Goal: Understand process/instructions: Learn how to perform a task or action

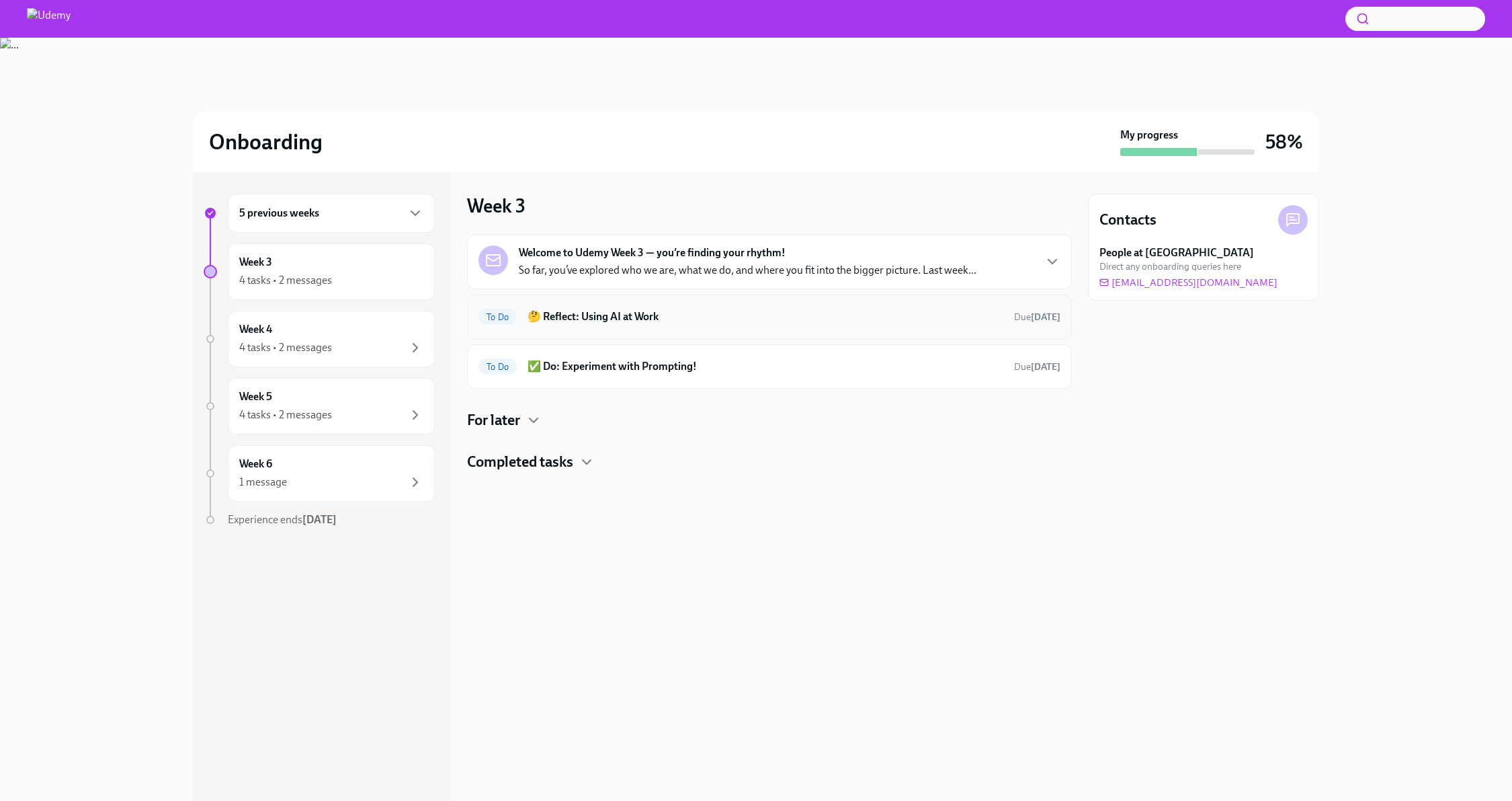
click at [818, 319] on h6 "🤔 Reflect: Using AI at Work" at bounding box center [765, 317] width 476 height 15
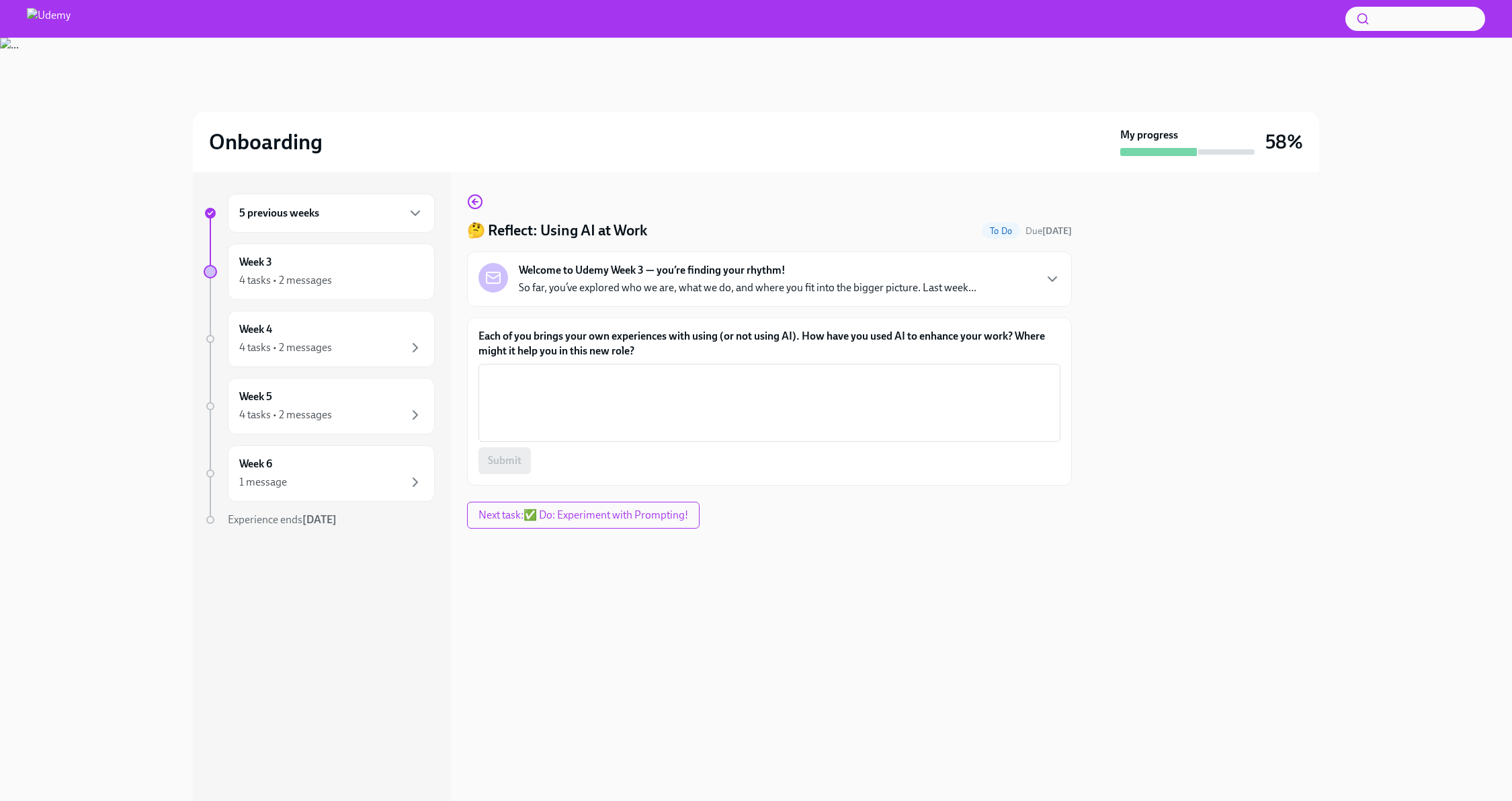
click at [798, 282] on p "So far, you’ve explored who we are, what we do, and where you fit into the bigg…" at bounding box center [747, 287] width 457 height 15
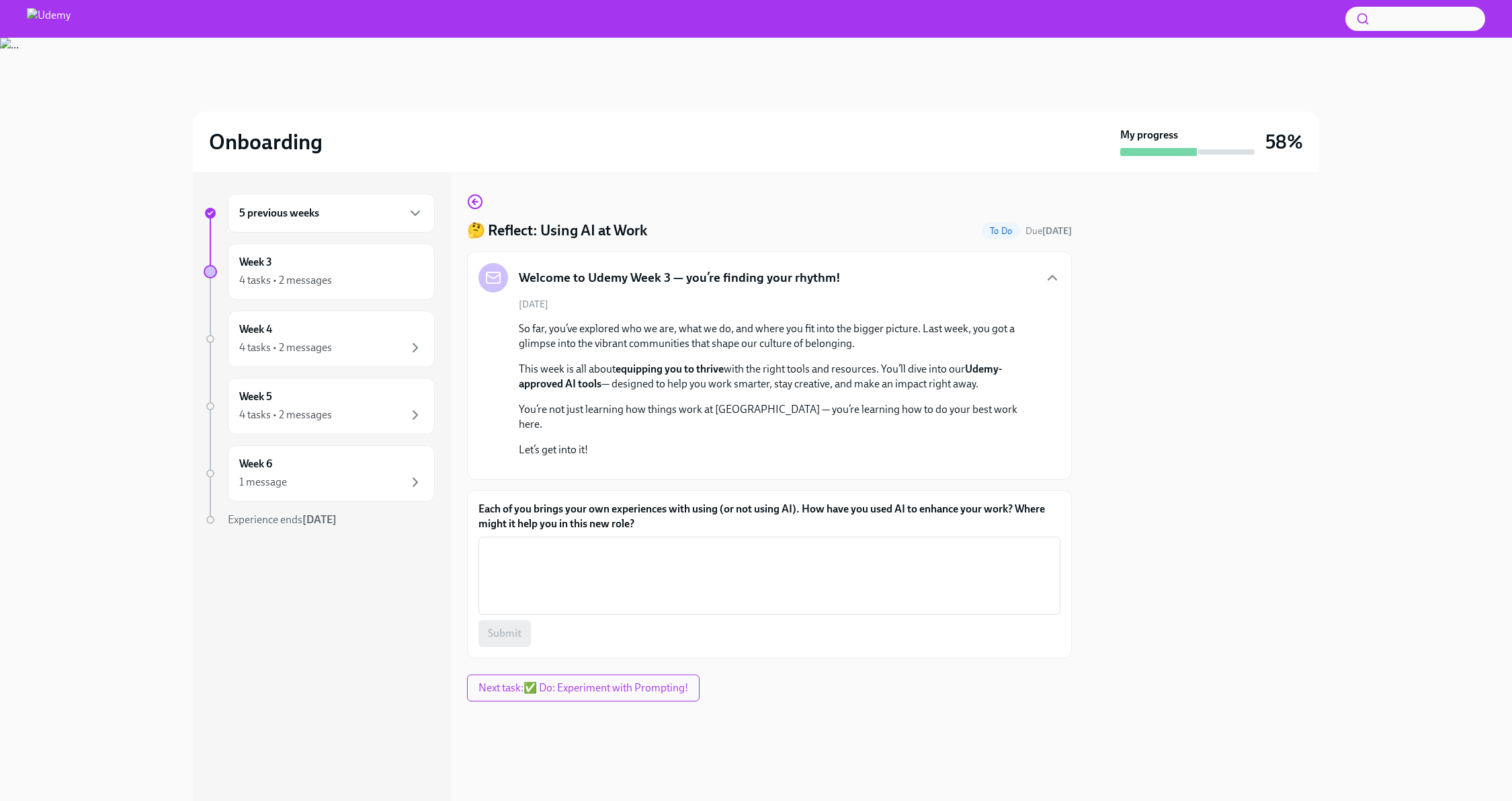
scroll to position [122, 0]
click at [496, 695] on span "Next task : ✅ Do: Experiment with Prompting!" at bounding box center [583, 687] width 210 height 13
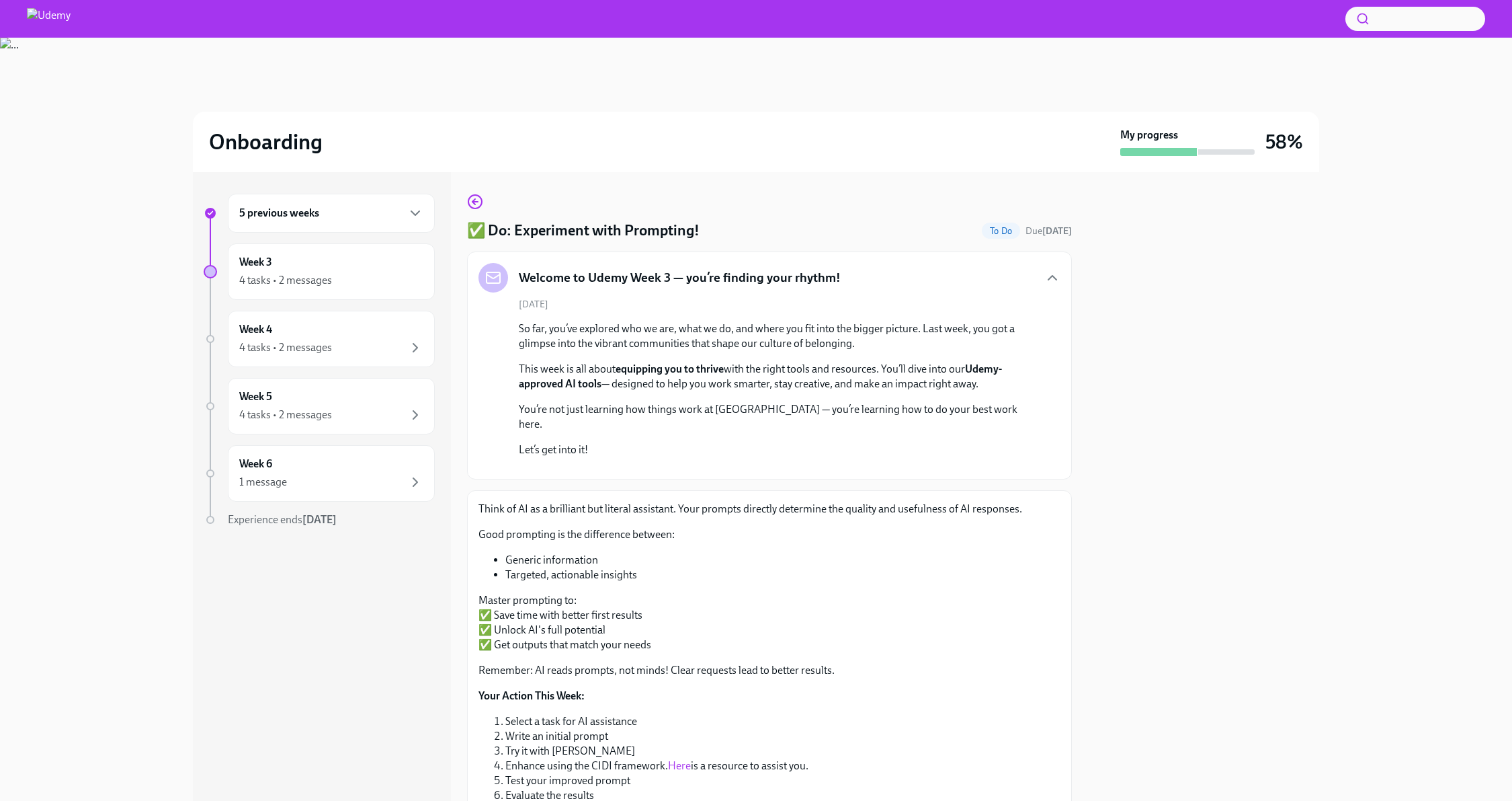
scroll to position [273, 0]
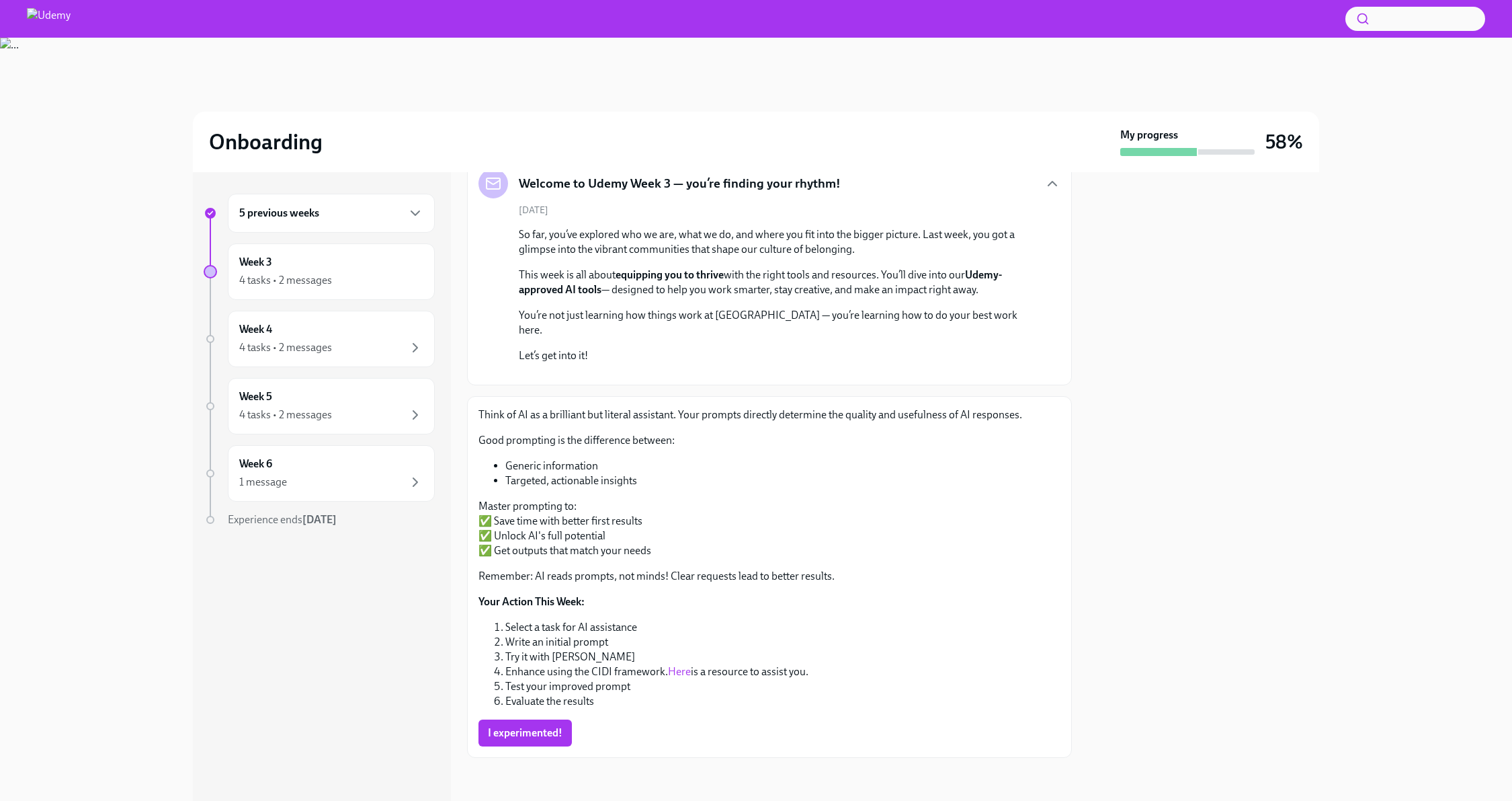
click at [442, 501] on div "5 previous weeks Week 3 4 tasks • 2 messages Week 4 4 tasks • 2 messages Week 5…" at bounding box center [322, 486] width 258 height 629
click at [681, 674] on link "Here" at bounding box center [679, 671] width 23 height 13
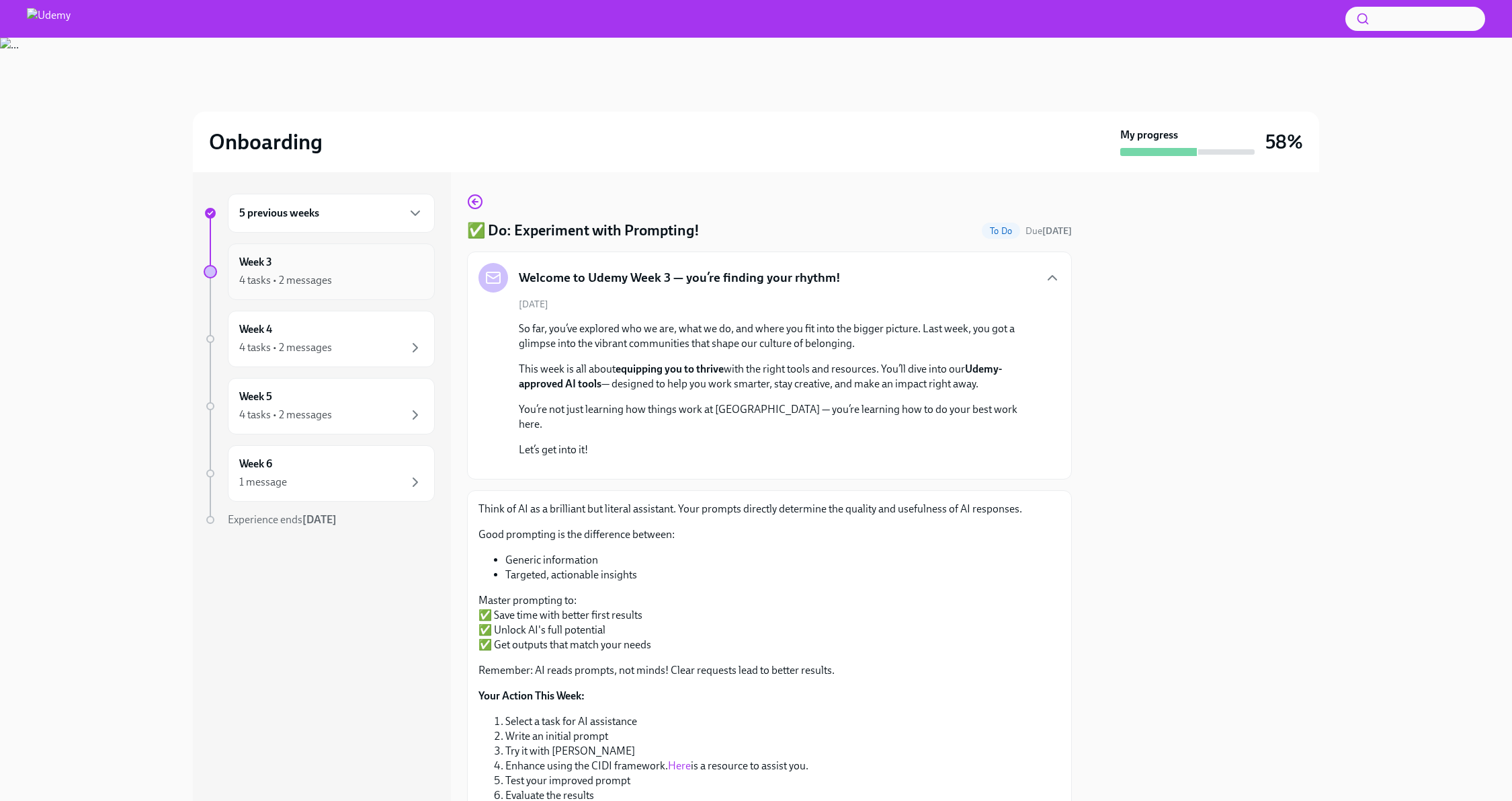
click at [356, 283] on div "4 tasks • 2 messages" at bounding box center [331, 280] width 184 height 16
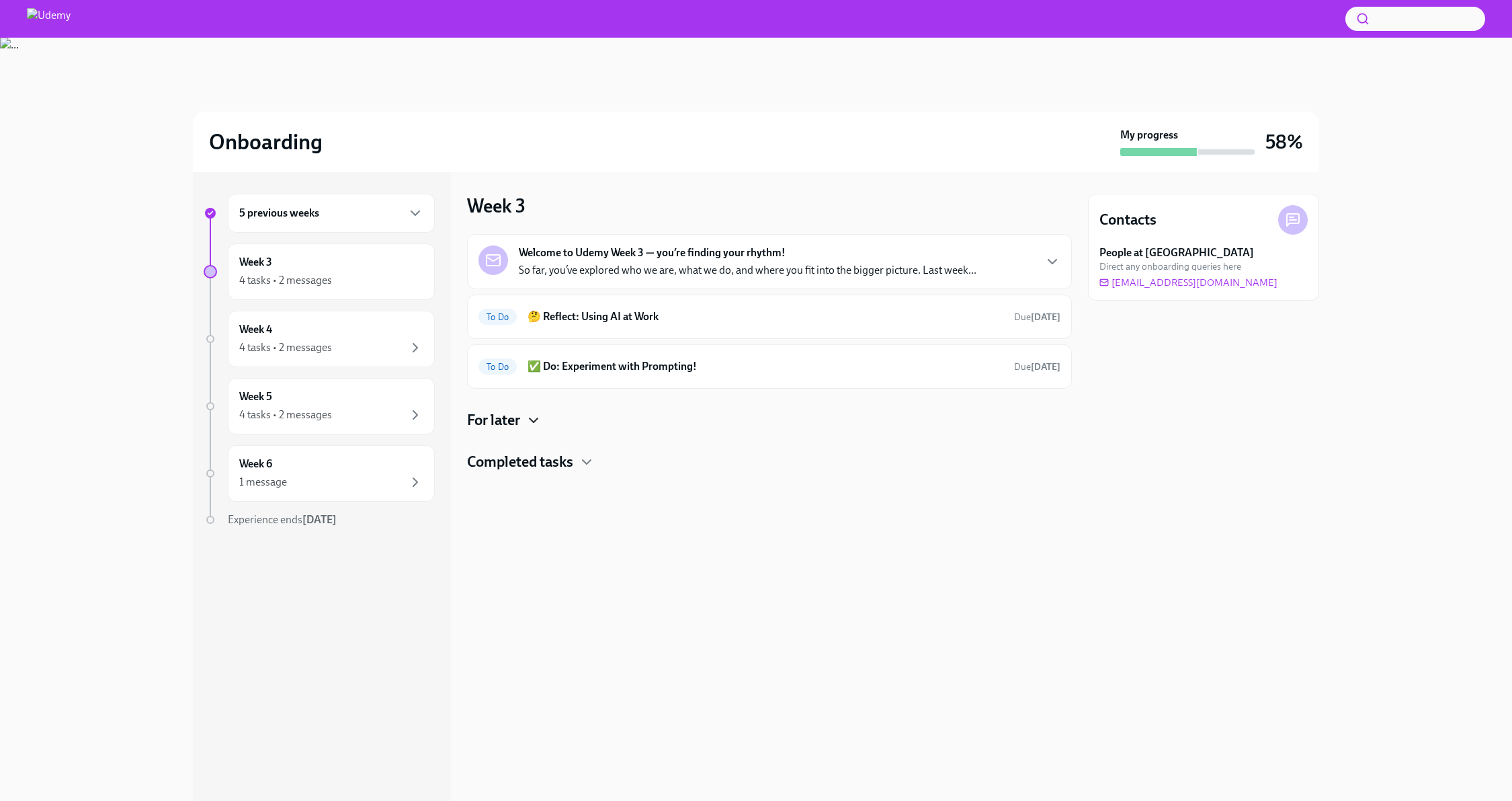
click at [526, 423] on icon "button" at bounding box center [533, 420] width 16 height 16
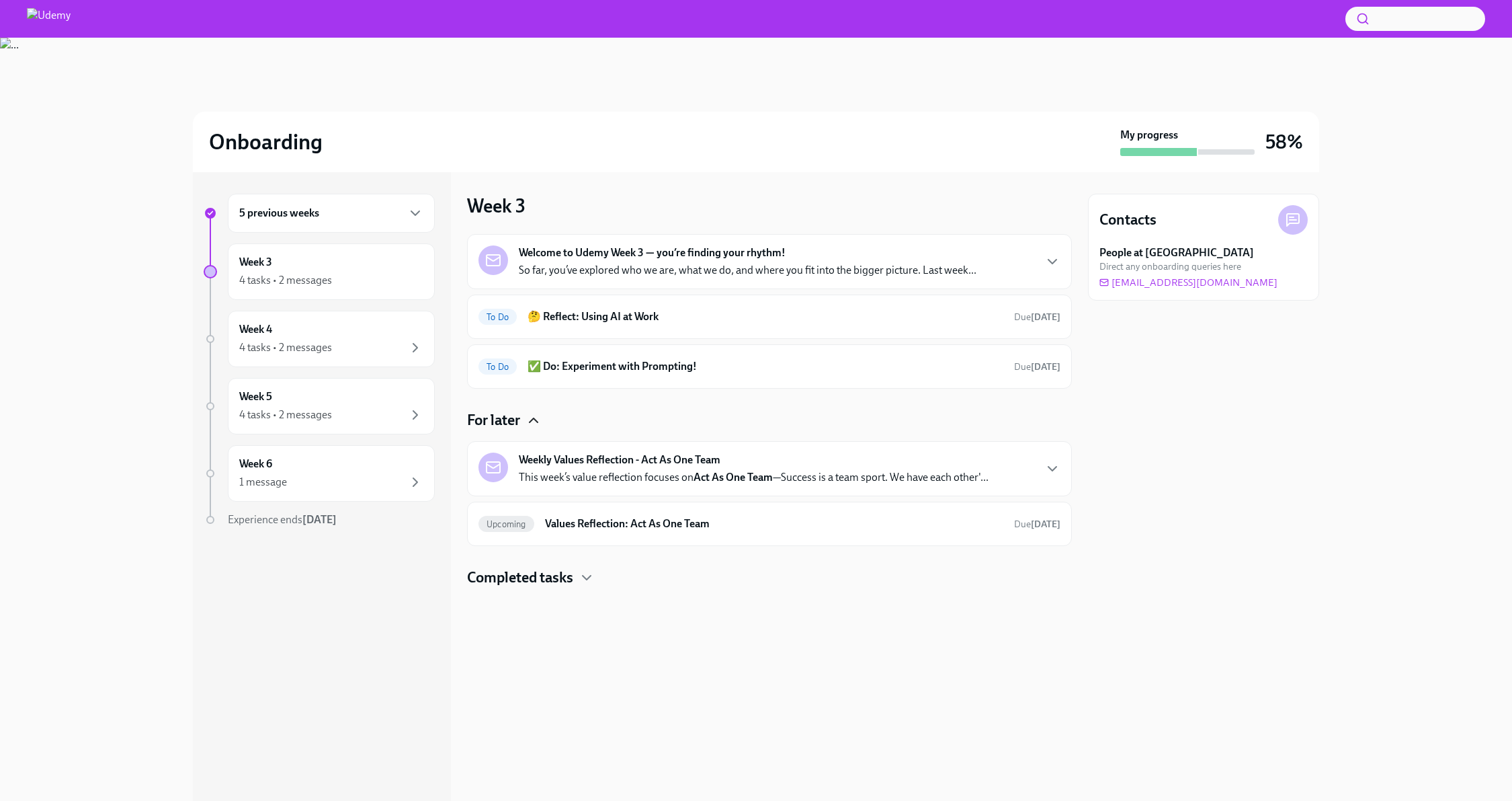
click at [526, 423] on icon "button" at bounding box center [533, 420] width 16 height 16
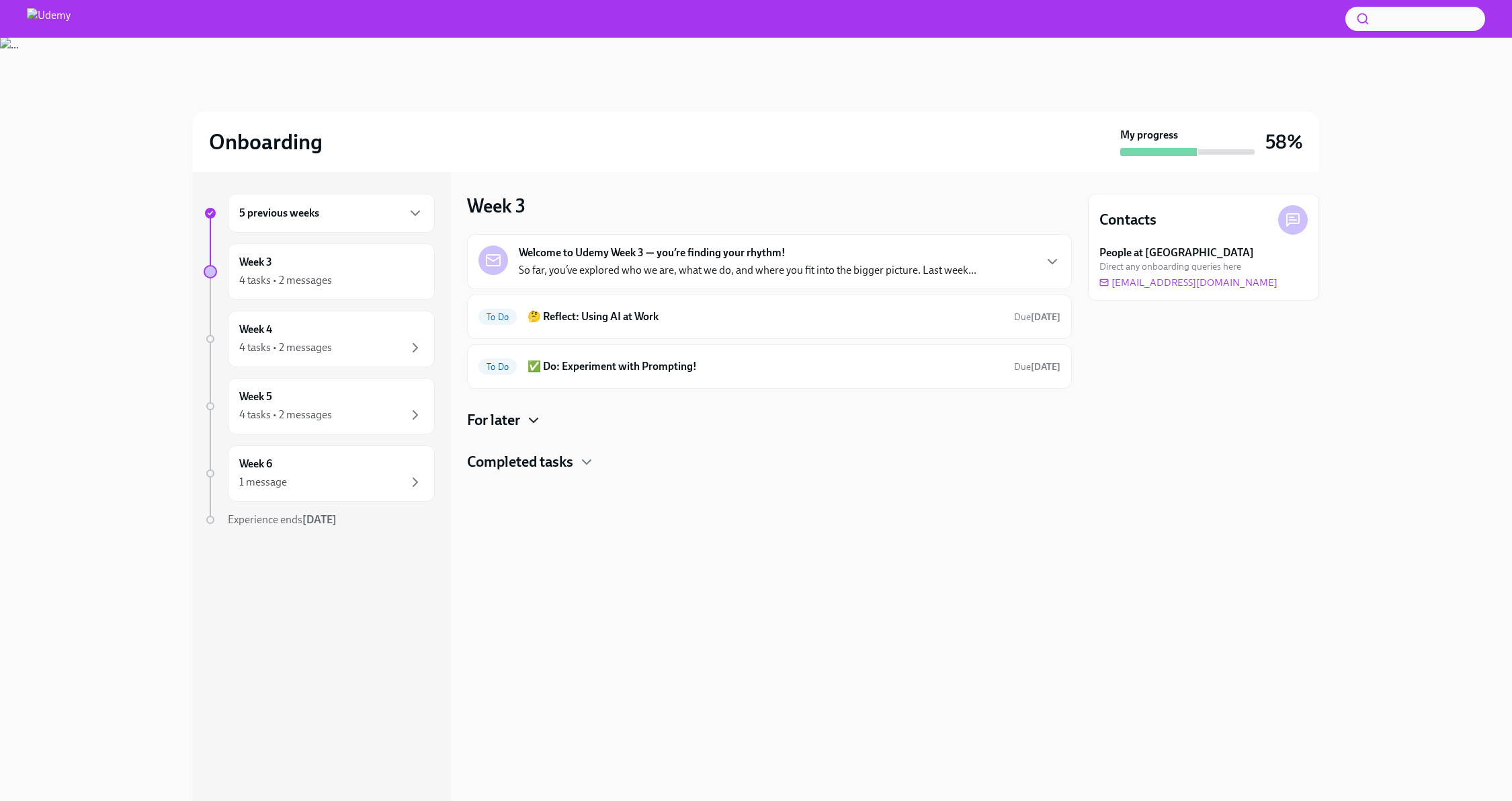
click at [535, 456] on h4 "Completed tasks" at bounding box center [520, 462] width 106 height 20
click at [688, 312] on h6 "🤔 Reflect: Using AI at Work" at bounding box center [765, 317] width 476 height 15
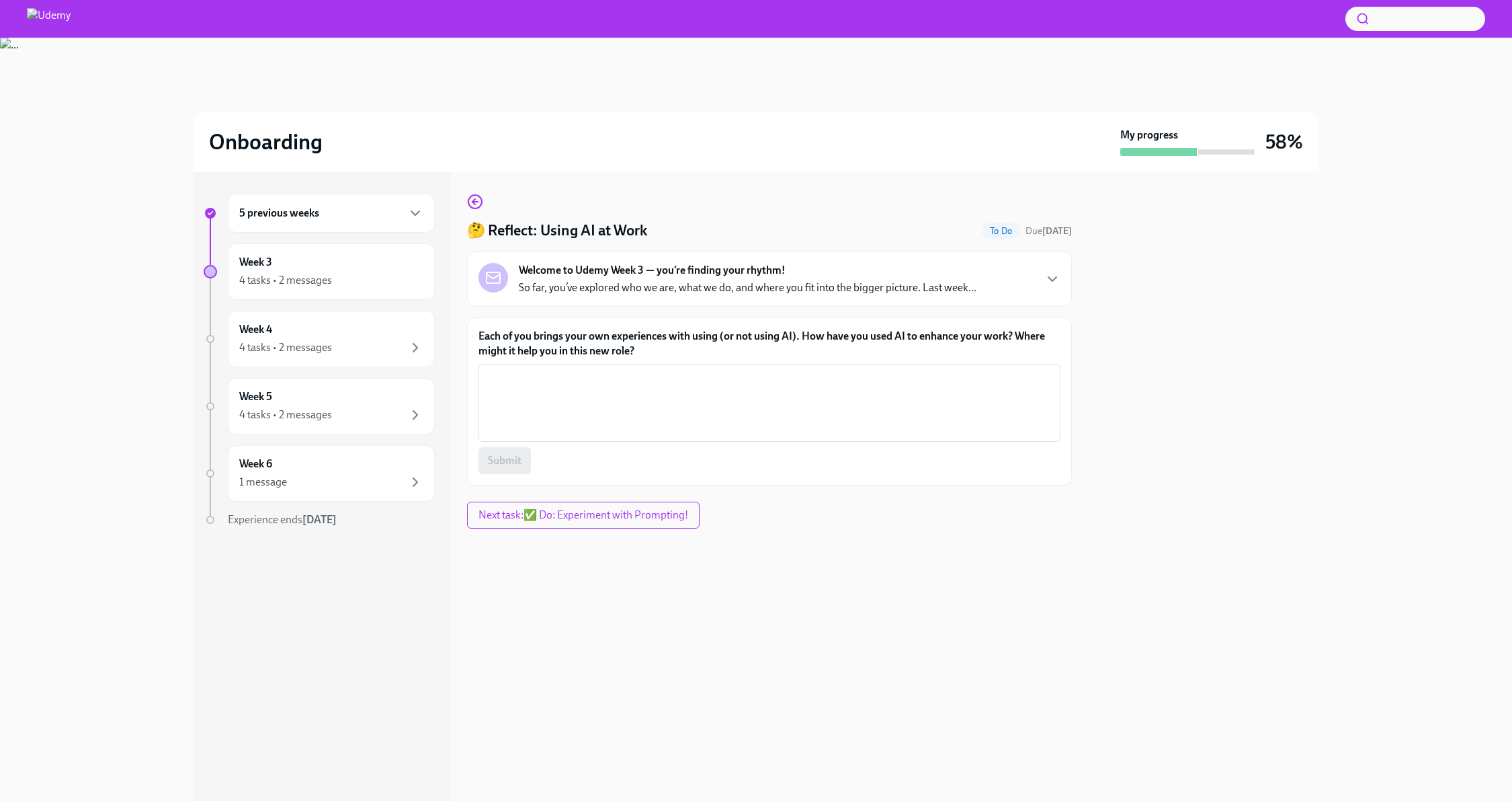
click at [658, 271] on strong "Welcome to Udemy Week 3 — you’re finding your rhythm!" at bounding box center [652, 270] width 267 height 15
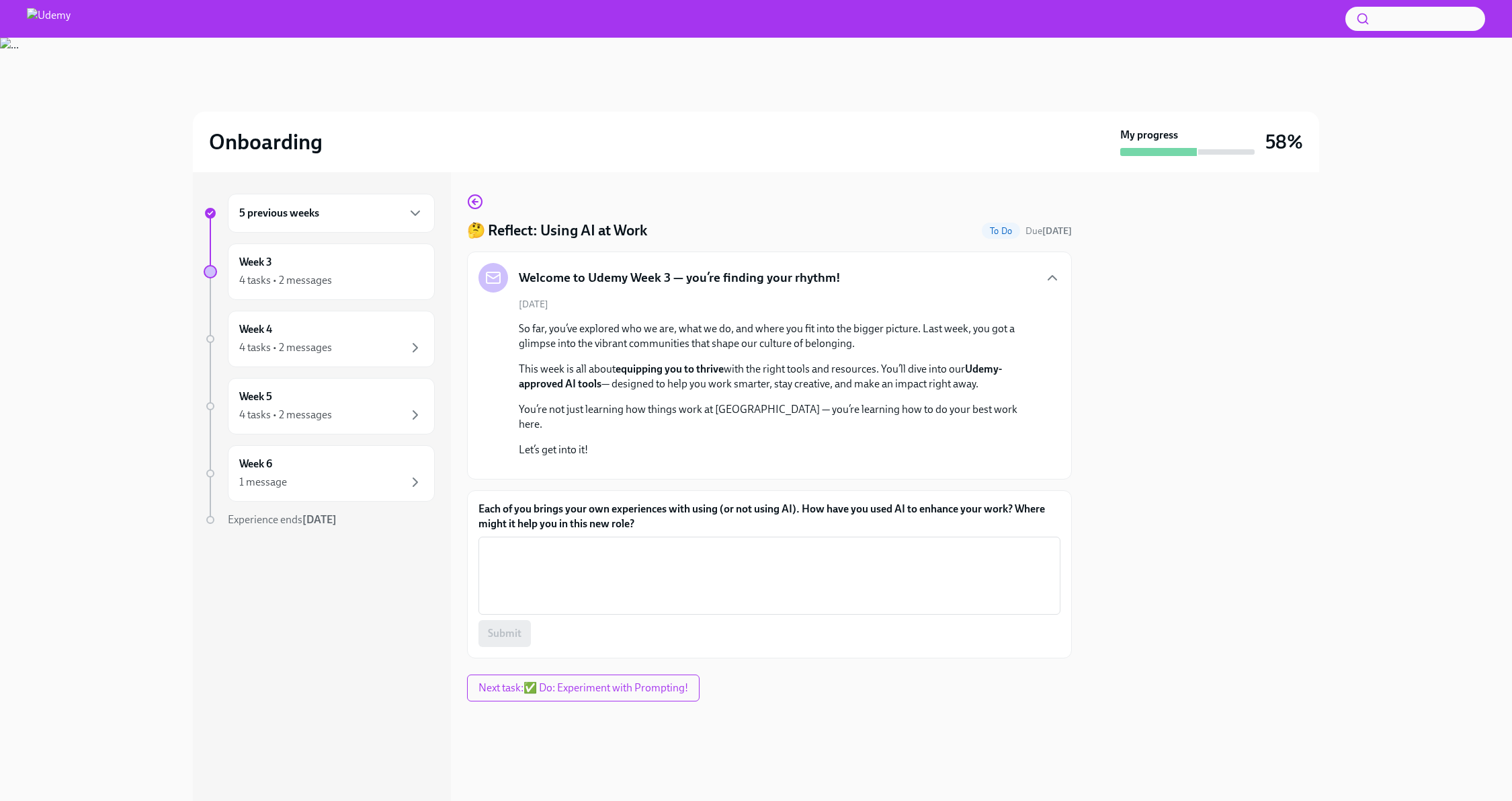
click at [745, 205] on div "🤔 Reflect: Using AI at Work To Do Due [DATE] Welcome to [GEOGRAPHIC_DATA] Week …" at bounding box center [770, 426] width 605 height 465
